Goal: Information Seeking & Learning: Find specific page/section

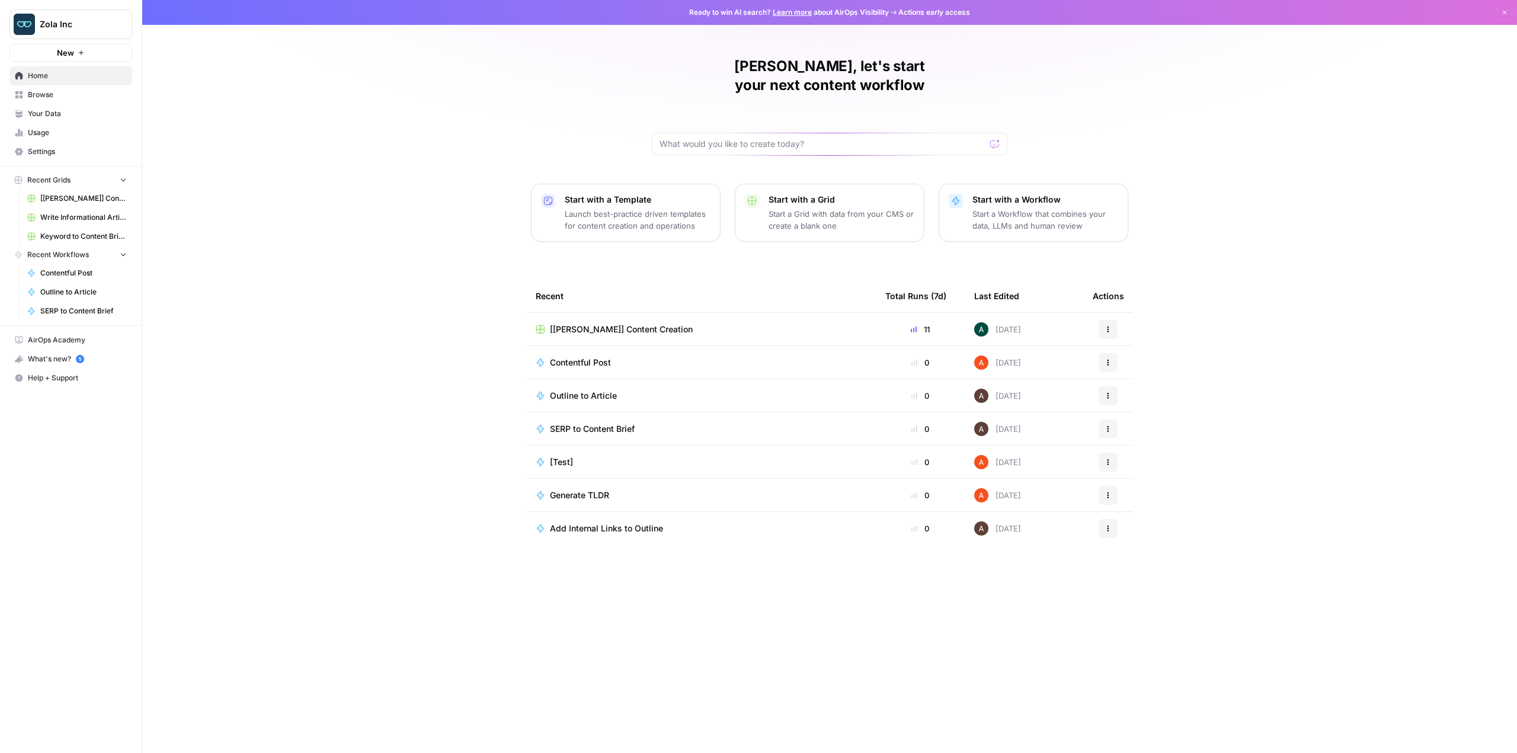
drag, startPoint x: 53, startPoint y: 109, endPoint x: 117, endPoint y: 128, distance: 66.8
click at [53, 109] on span "Your Data" at bounding box center [77, 113] width 99 height 11
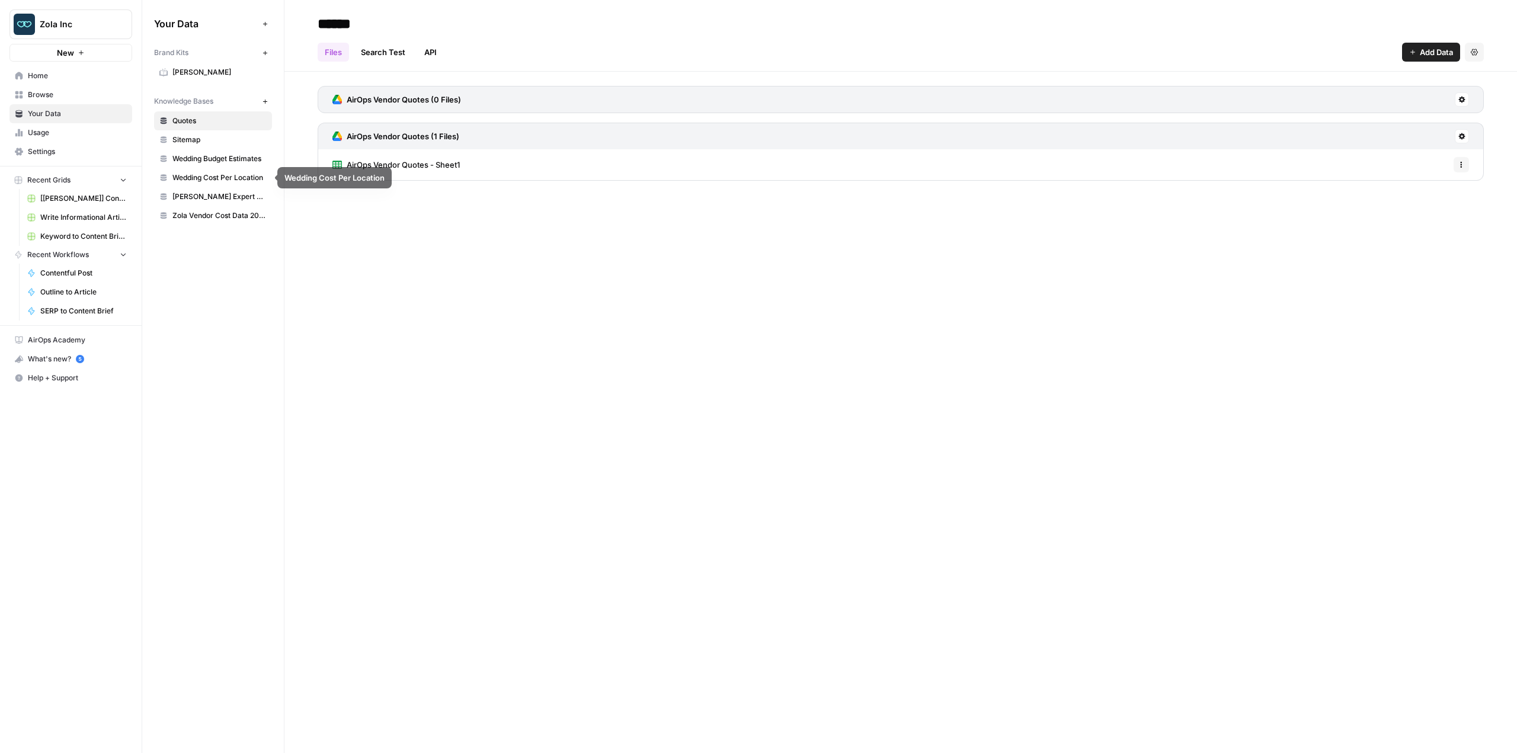
drag, startPoint x: 209, startPoint y: 116, endPoint x: 219, endPoint y: 114, distance: 10.4
click at [209, 116] on span "Quotes" at bounding box center [219, 121] width 94 height 11
click at [421, 163] on span "AirOps Vendor Quotes - Sheet1" at bounding box center [403, 165] width 113 height 12
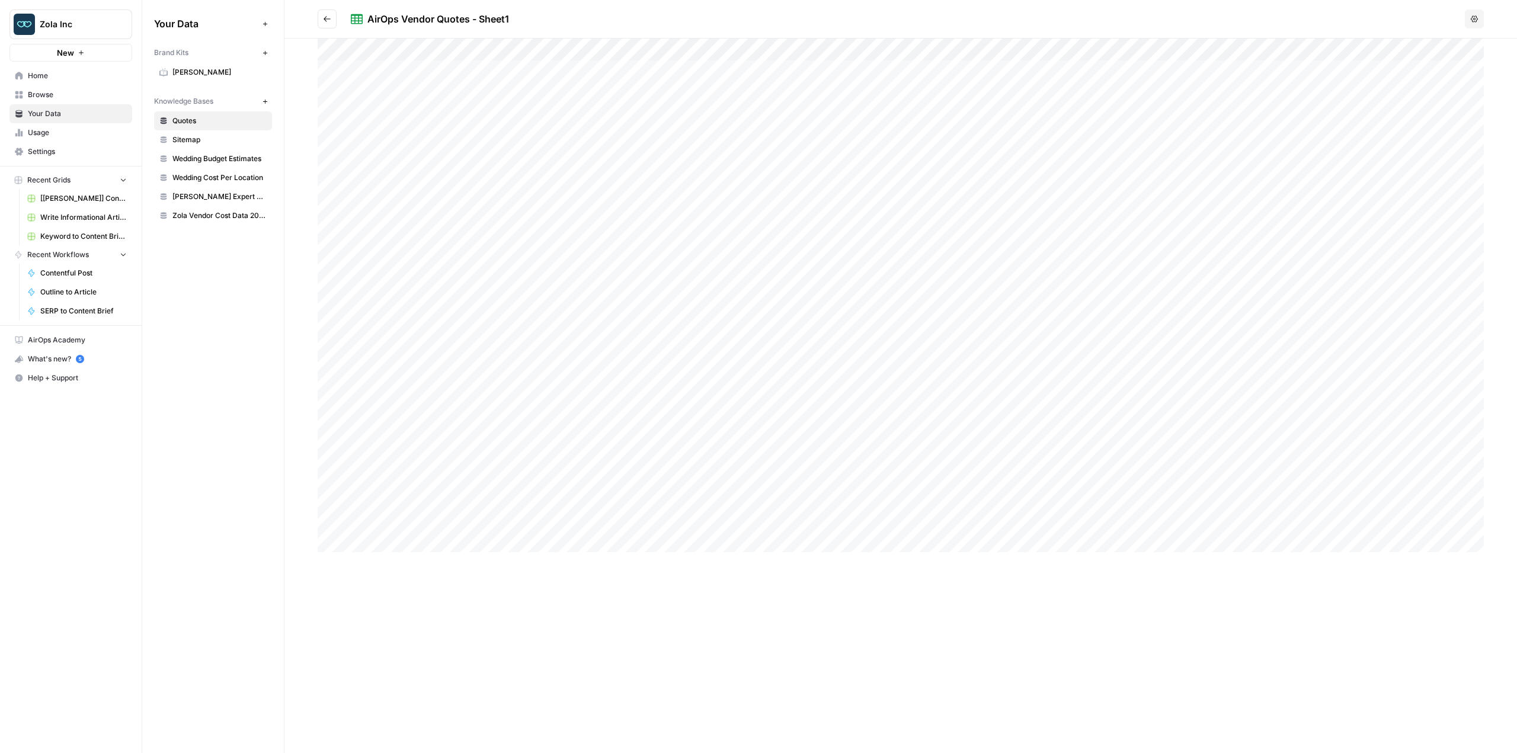
drag, startPoint x: 415, startPoint y: 351, endPoint x: 618, endPoint y: 355, distance: 202.7
click at [618, 355] on div at bounding box center [901, 296] width 1166 height 514
click at [586, 351] on div at bounding box center [901, 296] width 1166 height 514
